Goal: Task Accomplishment & Management: Complete application form

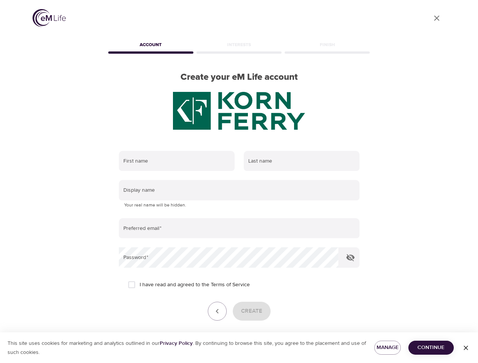
click at [177, 161] on input "text" at bounding box center [177, 161] width 116 height 20
click at [301, 161] on input "text" at bounding box center [302, 161] width 116 height 20
click at [239, 190] on input "text" at bounding box center [239, 190] width 241 height 20
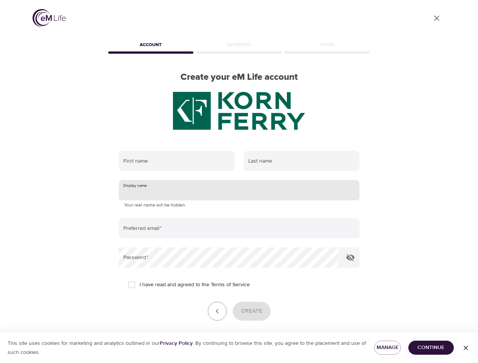
click at [239, 228] on input "email" at bounding box center [239, 228] width 241 height 20
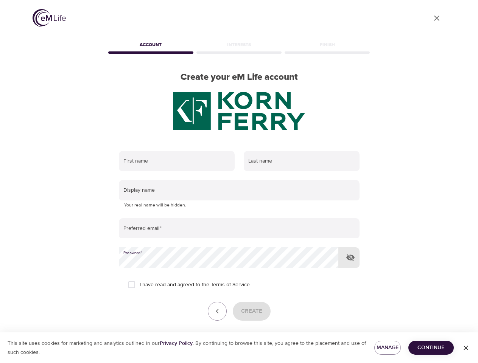
click at [350, 258] on icon "button" at bounding box center [350, 257] width 9 height 9
click at [217, 311] on icon "button" at bounding box center [217, 311] width 9 height 9
click at [251, 311] on div "Create" at bounding box center [239, 311] width 241 height 19
click at [387, 348] on span "Manage" at bounding box center [387, 347] width 14 height 9
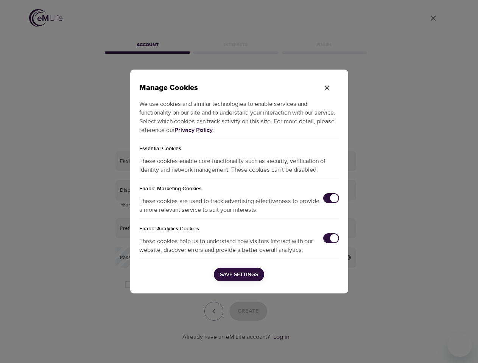
click at [431, 348] on div "Manage Cookies We use cookies and similar technologies to enable services and f…" at bounding box center [239, 181] width 478 height 363
